Goal: Navigation & Orientation: Find specific page/section

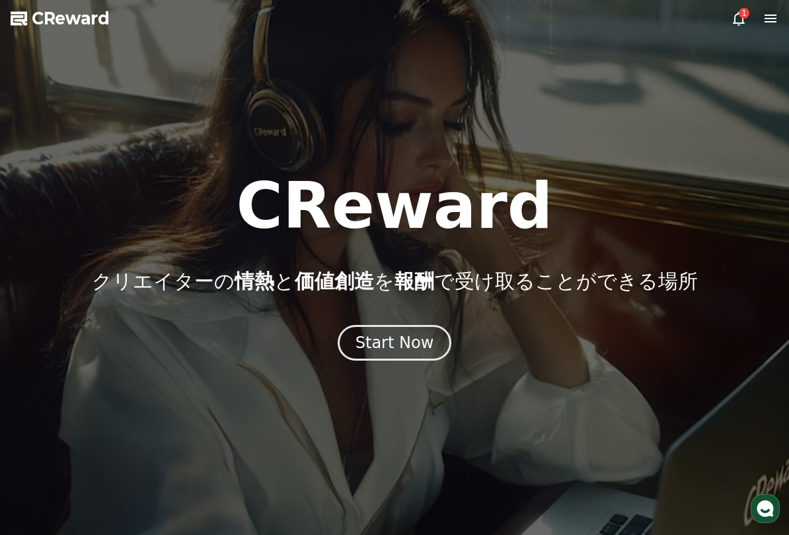
click at [408, 342] on div "Start Now" at bounding box center [395, 342] width 79 height 21
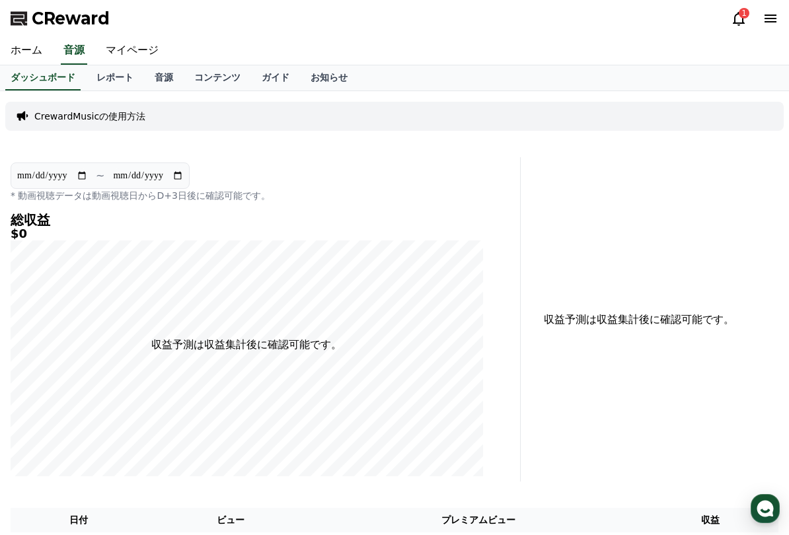
click at [125, 50] on link "マイページ" at bounding box center [132, 51] width 74 height 28
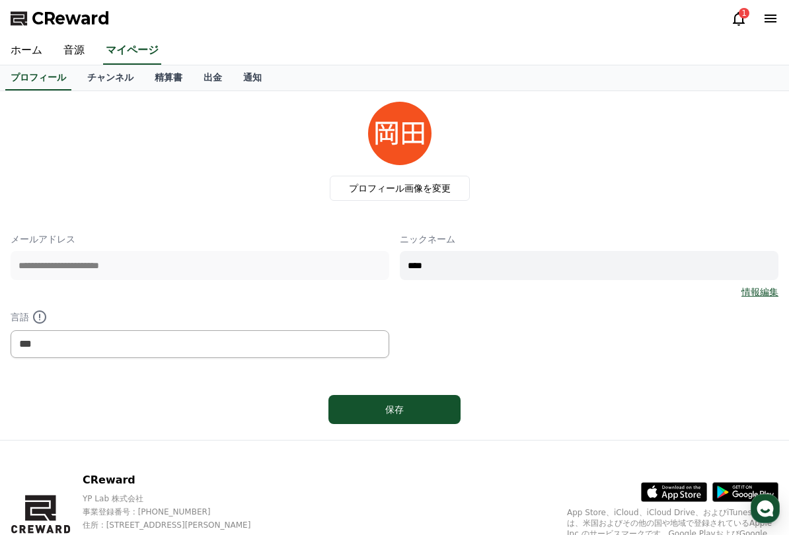
click at [104, 77] on link "チャンネル" at bounding box center [110, 77] width 67 height 25
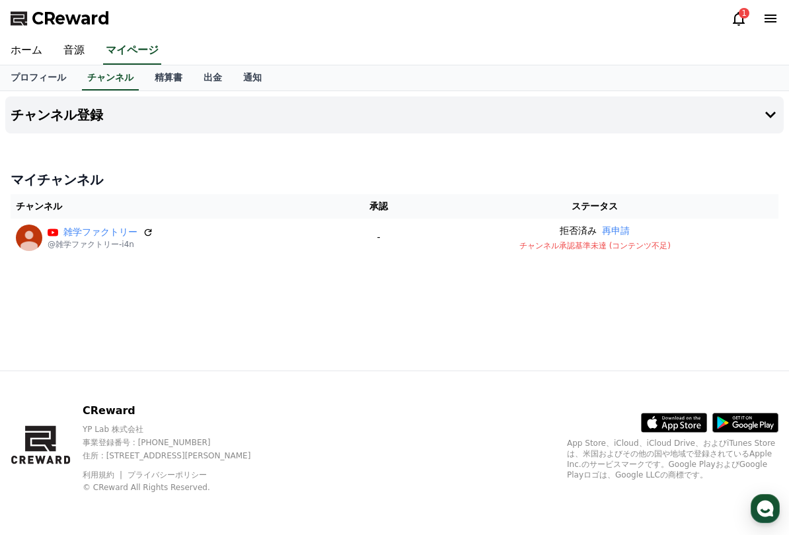
click at [58, 22] on span "CReward" at bounding box center [71, 18] width 78 height 21
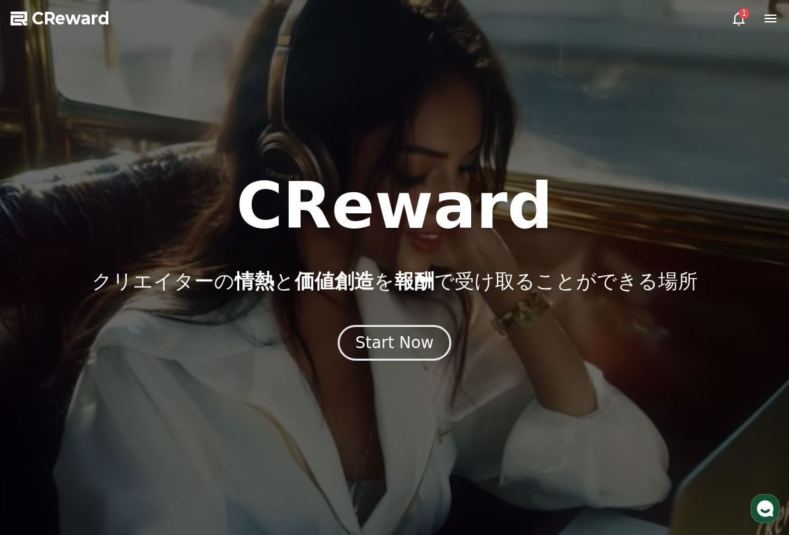
click at [350, 355] on button "Start Now" at bounding box center [395, 343] width 114 height 36
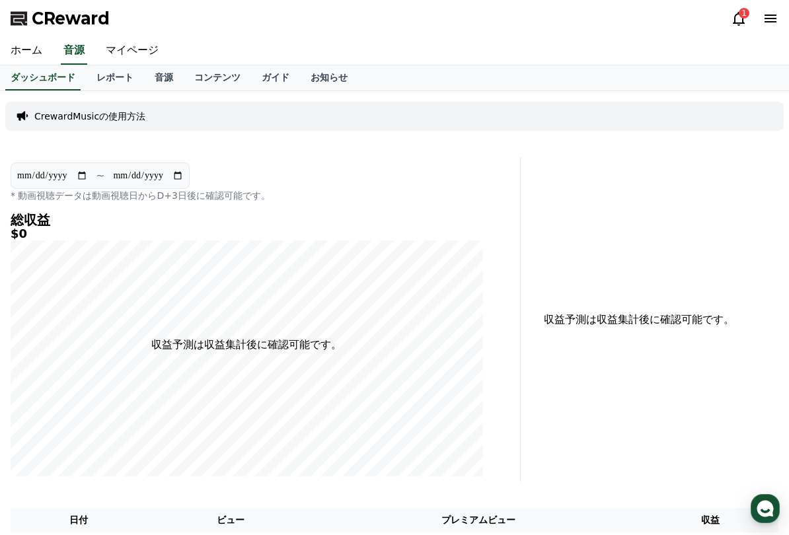
click at [114, 53] on link "マイページ" at bounding box center [132, 51] width 74 height 28
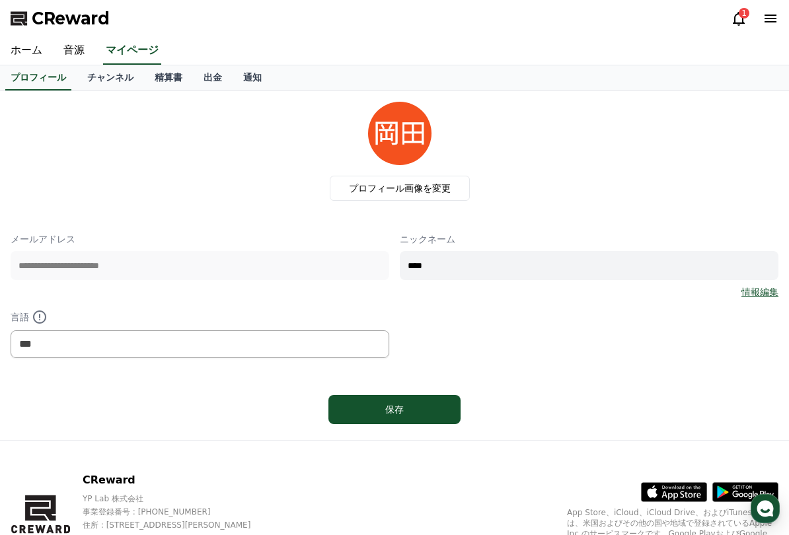
click at [102, 74] on link "チャンネル" at bounding box center [110, 77] width 67 height 25
